Goal: Information Seeking & Learning: Understand process/instructions

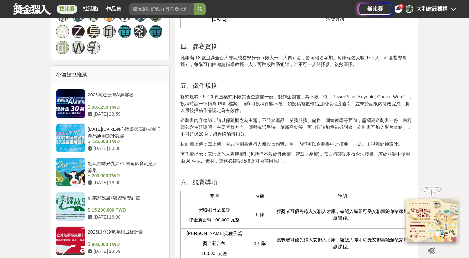
scroll to position [491, 0]
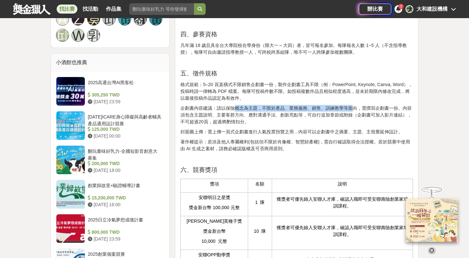
drag, startPoint x: 234, startPoint y: 122, endPoint x: 353, endPoint y: 124, distance: 119.3
click at [353, 124] on p "企劃書內容建議：請以保險概念為主題，不限於產品、業務服務、銷售、訓練教學等面向，需撰寫企劃書一份。內容須包含主題說明、主要客群方向、應對溝通手法、創新亮點等，…" at bounding box center [297, 115] width 233 height 20
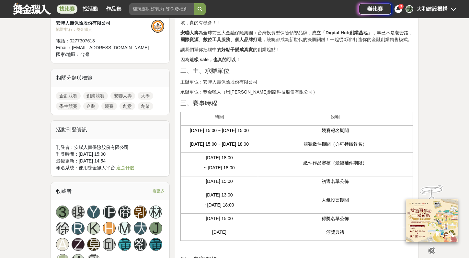
scroll to position [142, 0]
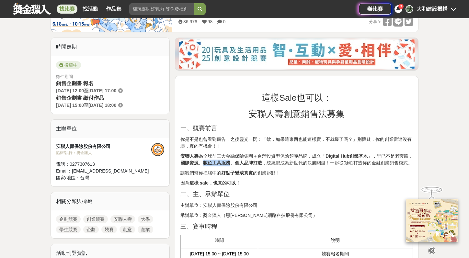
drag, startPoint x: 230, startPoint y: 164, endPoint x: 205, endPoint y: 162, distance: 26.0
click at [205, 162] on p "安聯人壽 為全球前三大金融保險集團＋台灣投資型保險領導品牌，成立「 Digital Hub創業基地 」，早已不是老套路， 國際資源 、 數位工具服務 、 個人…" at bounding box center [297, 160] width 233 height 14
click at [205, 162] on strong "數位工具服務" at bounding box center [216, 162] width 27 height 5
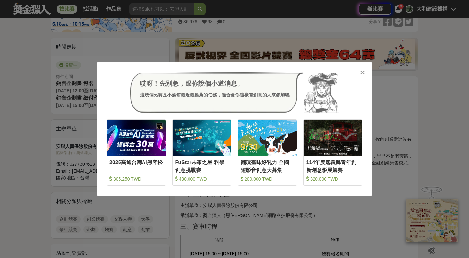
click at [364, 72] on icon at bounding box center [362, 72] width 5 height 6
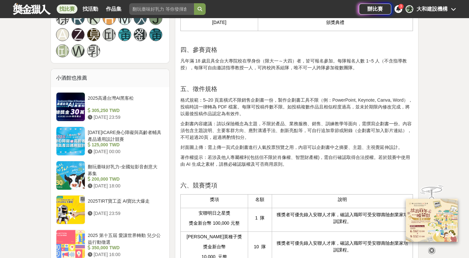
scroll to position [487, 0]
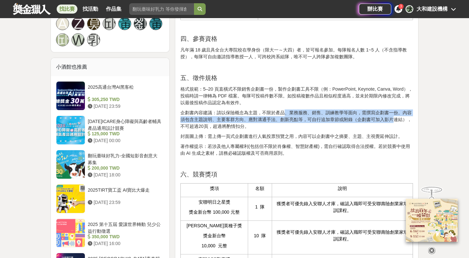
drag, startPoint x: 287, startPoint y: 126, endPoint x: 393, endPoint y: 131, distance: 106.1
click at [393, 130] on p "企劃書內容建議：請以保險概念為主題，不限於產品、業務服務、銷售、訓練教學等面向，需撰寫企劃書一份。內容須包含主題說明、主要客群方向、應對溝通手法、創新亮點等，…" at bounding box center [297, 120] width 233 height 20
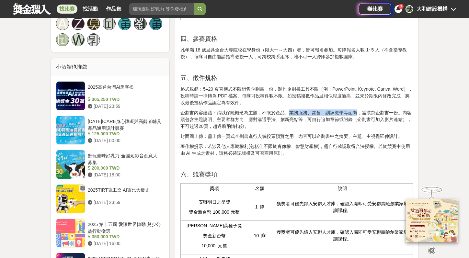
drag, startPoint x: 354, startPoint y: 127, endPoint x: 291, endPoint y: 126, distance: 62.9
click at [291, 126] on p "企劃書內容建議：請以保險概念為主題，不限於產品、業務服務、銷售、訓練教學等面向，需撰寫企劃書一份。內容須包含主題說明、主要客群方向、應對溝通手法、創新亮點等，…" at bounding box center [297, 120] width 233 height 20
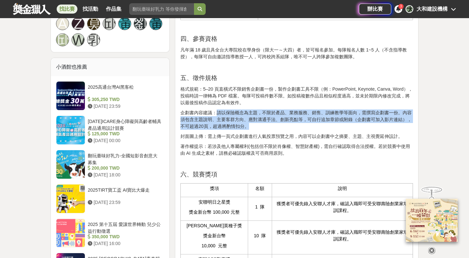
drag, startPoint x: 219, startPoint y: 128, endPoint x: 409, endPoint y: 139, distance: 191.0
click at [409, 130] on p "企劃書內容建議：請以保險概念為主題，不限於產品、業務服務、銷售、訓練教學等面向，需撰寫企劃書一份。內容須包含主題說明、主要客群方向、應對溝通手法、創新亮點等，…" at bounding box center [297, 120] width 233 height 20
